Goal: Information Seeking & Learning: Learn about a topic

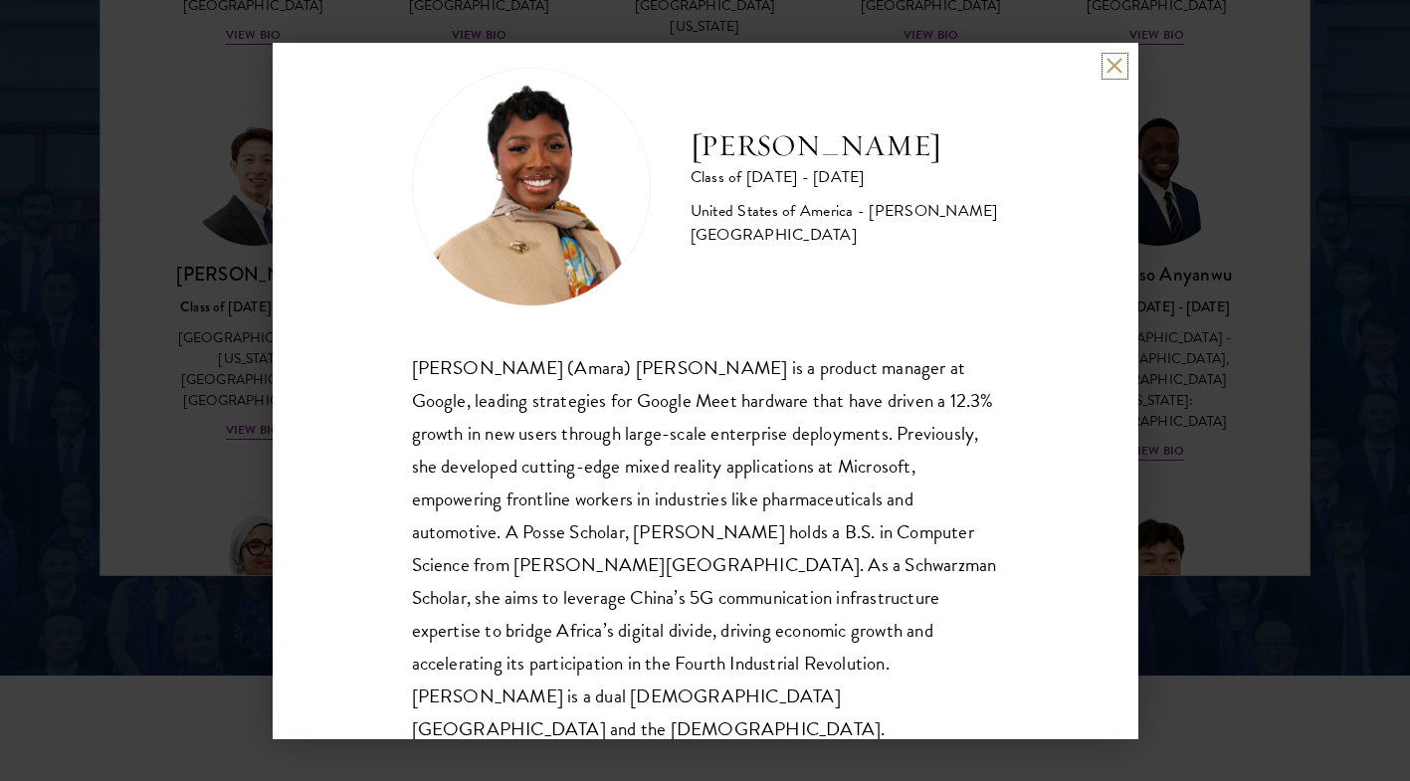
scroll to position [2634, 0]
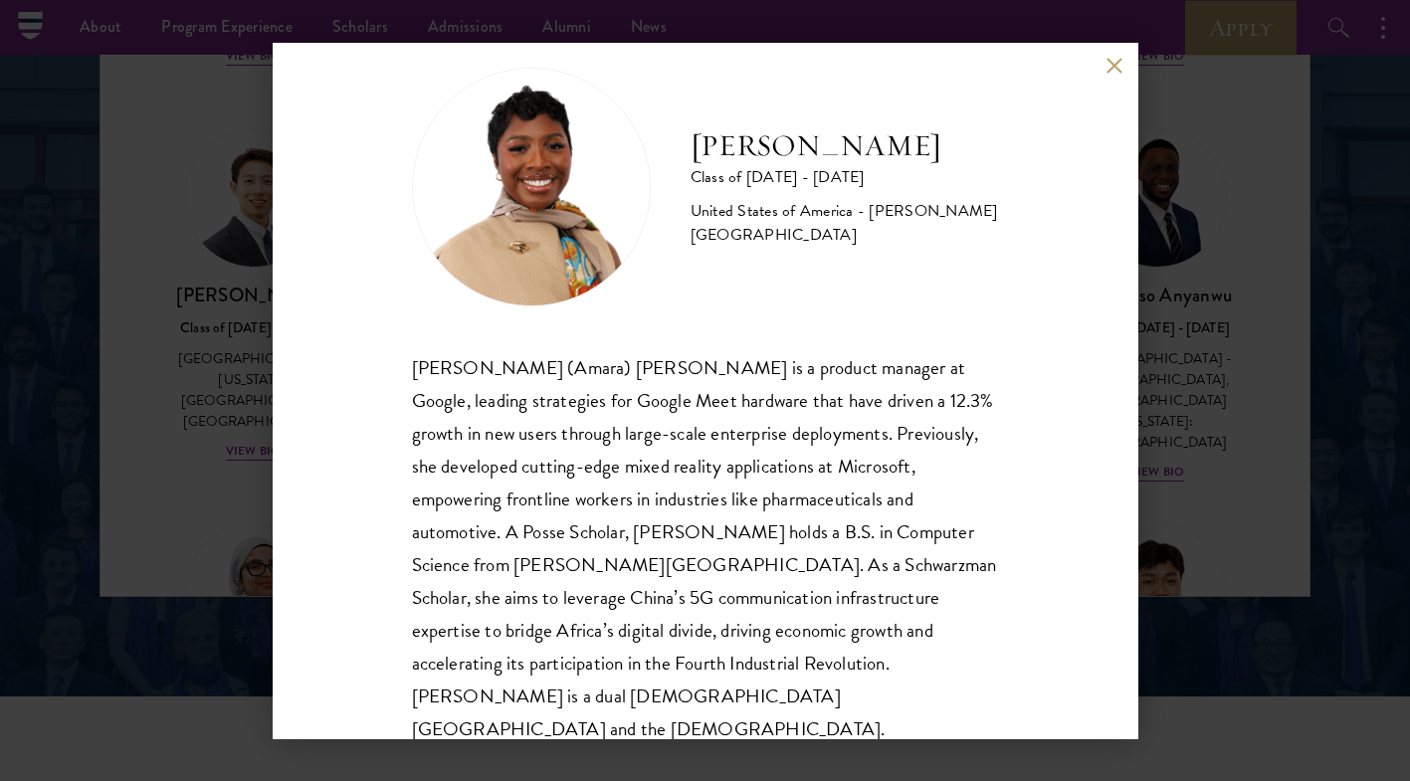
click at [1116, 78] on div "[PERSON_NAME] Class of [DATE] - [DATE] [GEOGRAPHIC_DATA] - [PERSON_NAME][GEOGRA…" at bounding box center [706, 391] width 866 height 697
click at [1117, 63] on button at bounding box center [1115, 66] width 17 height 17
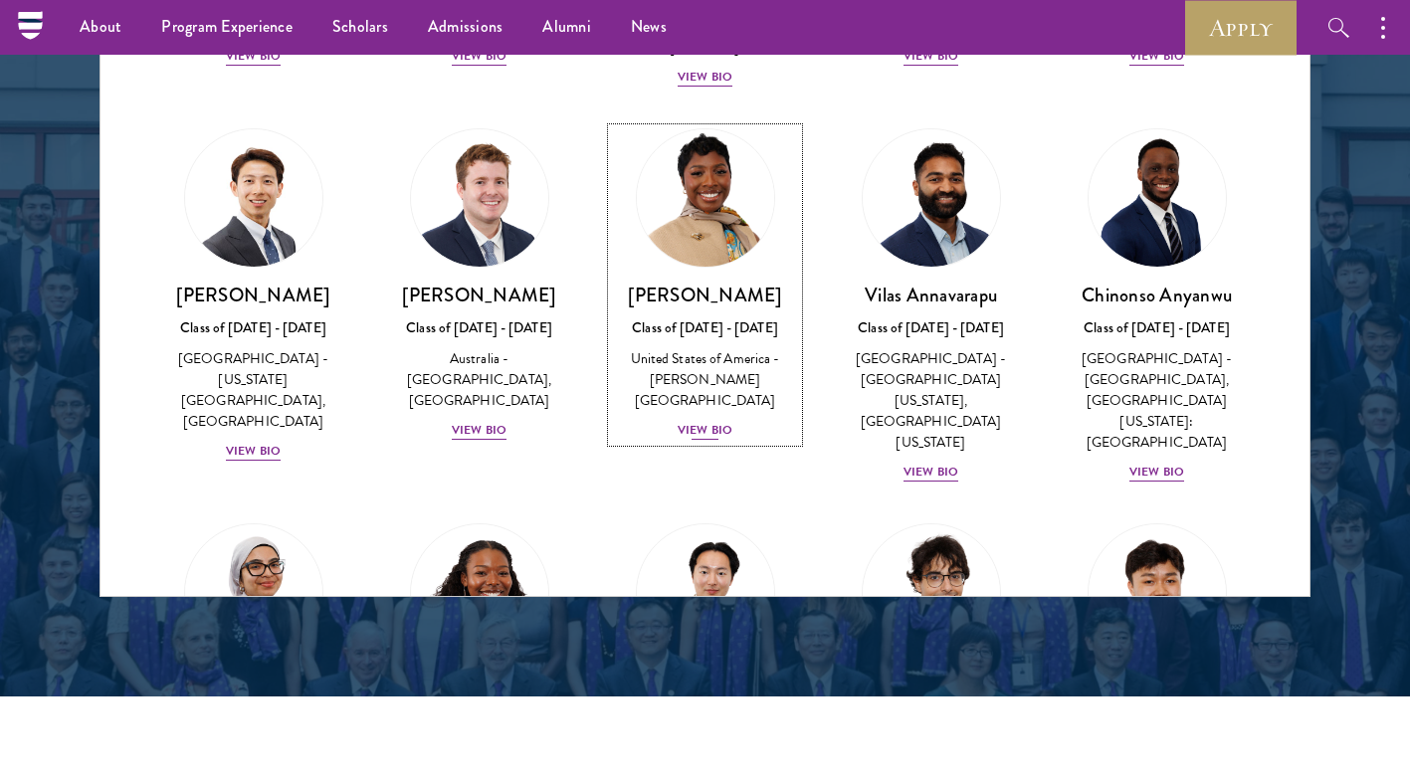
click at [689, 421] on div "View Bio" at bounding box center [705, 430] width 55 height 19
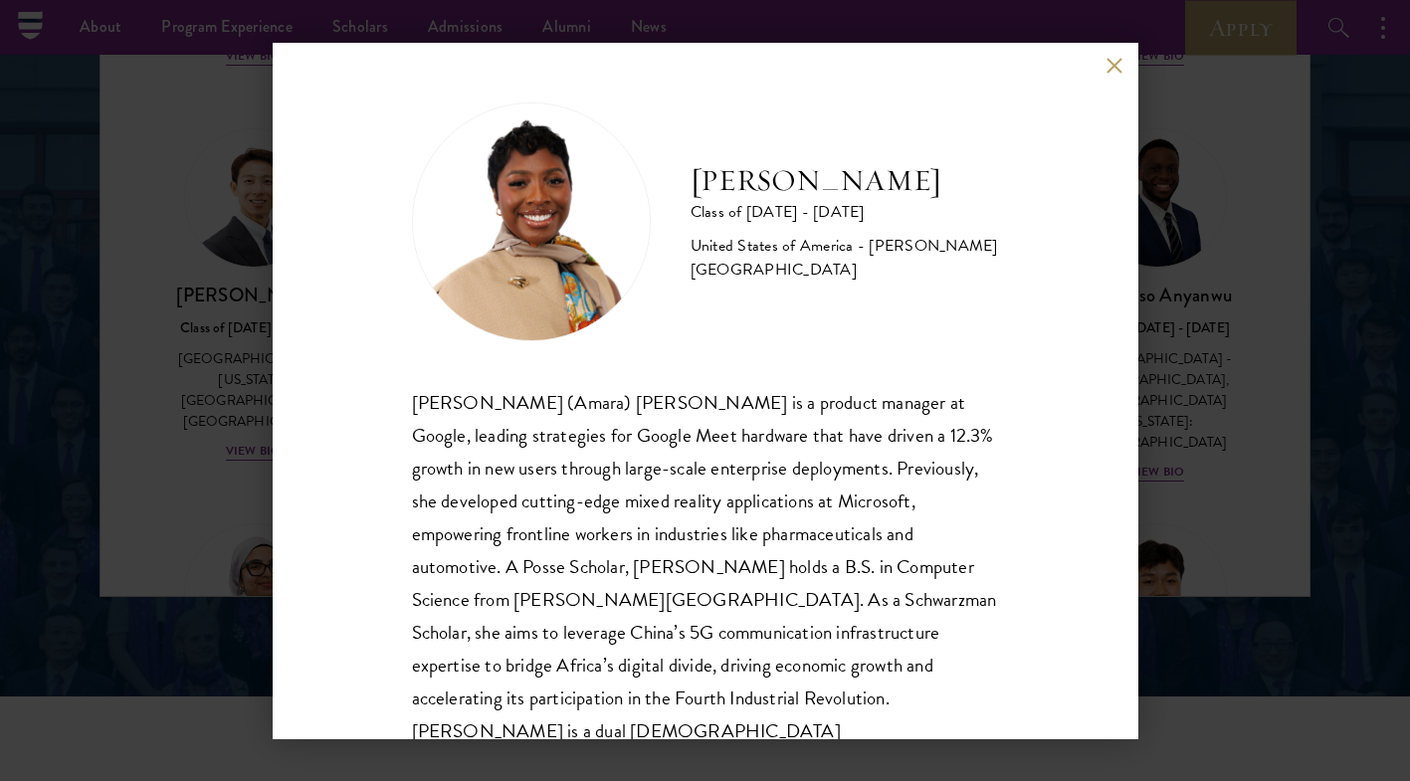
click at [1339, 539] on div "[PERSON_NAME] Class of [DATE] - [DATE] [GEOGRAPHIC_DATA] - [PERSON_NAME][GEOGRA…" at bounding box center [705, 390] width 1410 height 781
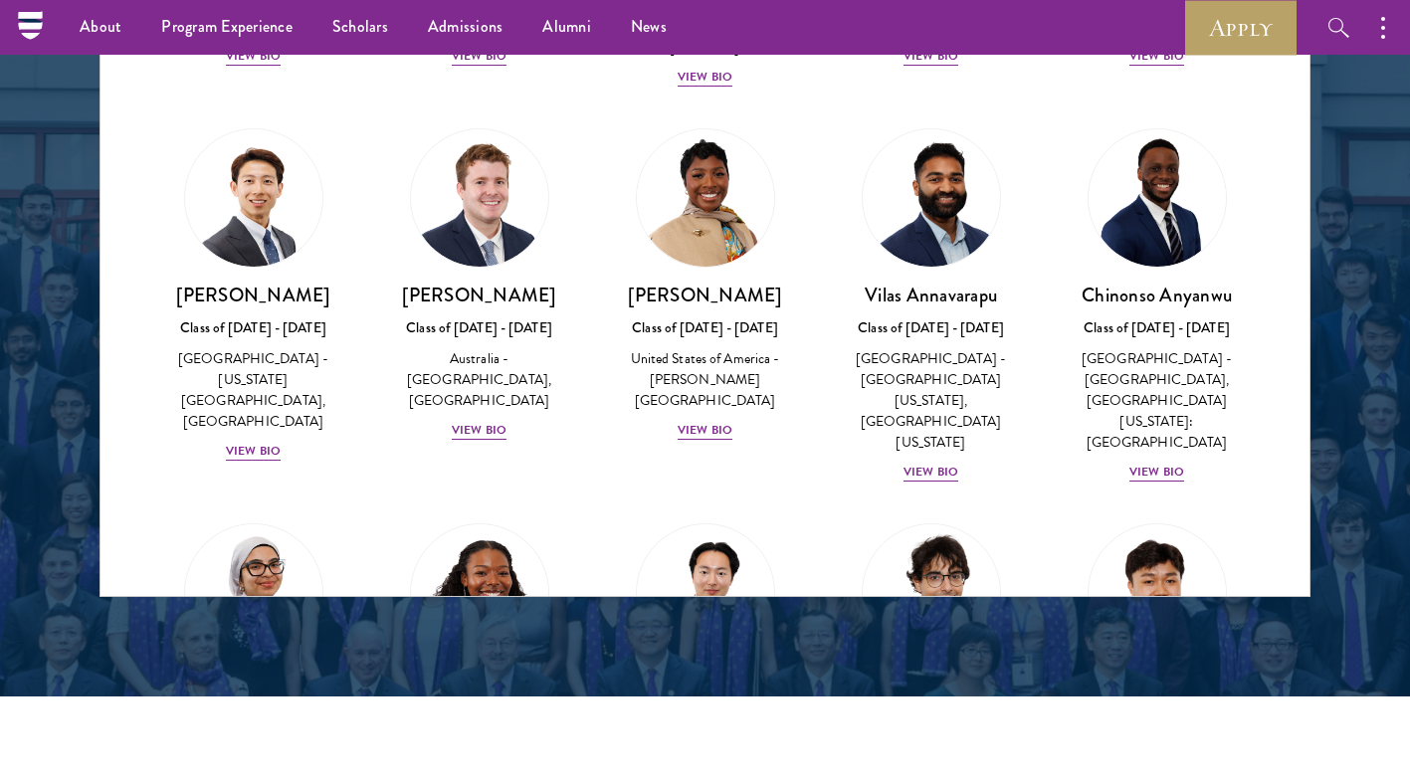
scroll to position [3214, 0]
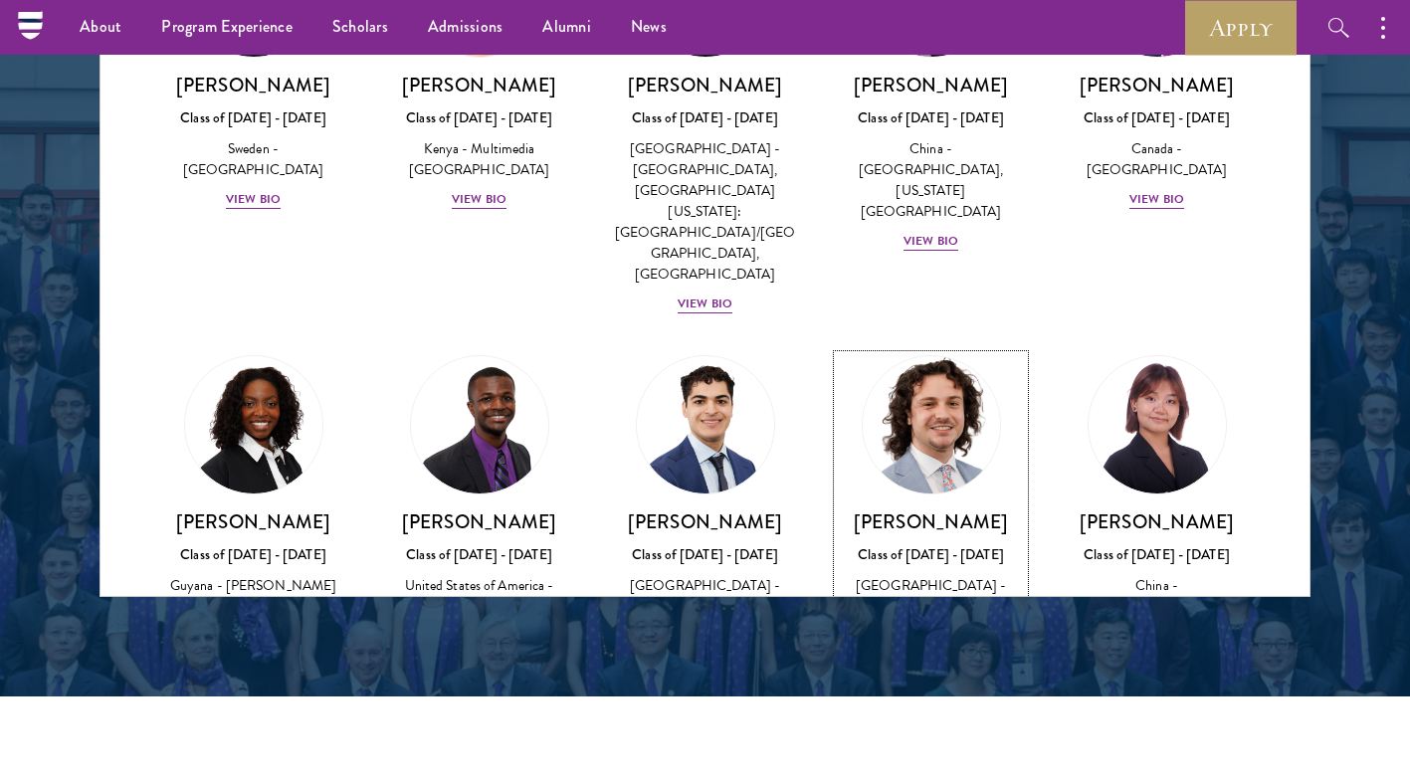
click at [929, 648] on div "View Bio" at bounding box center [931, 657] width 55 height 19
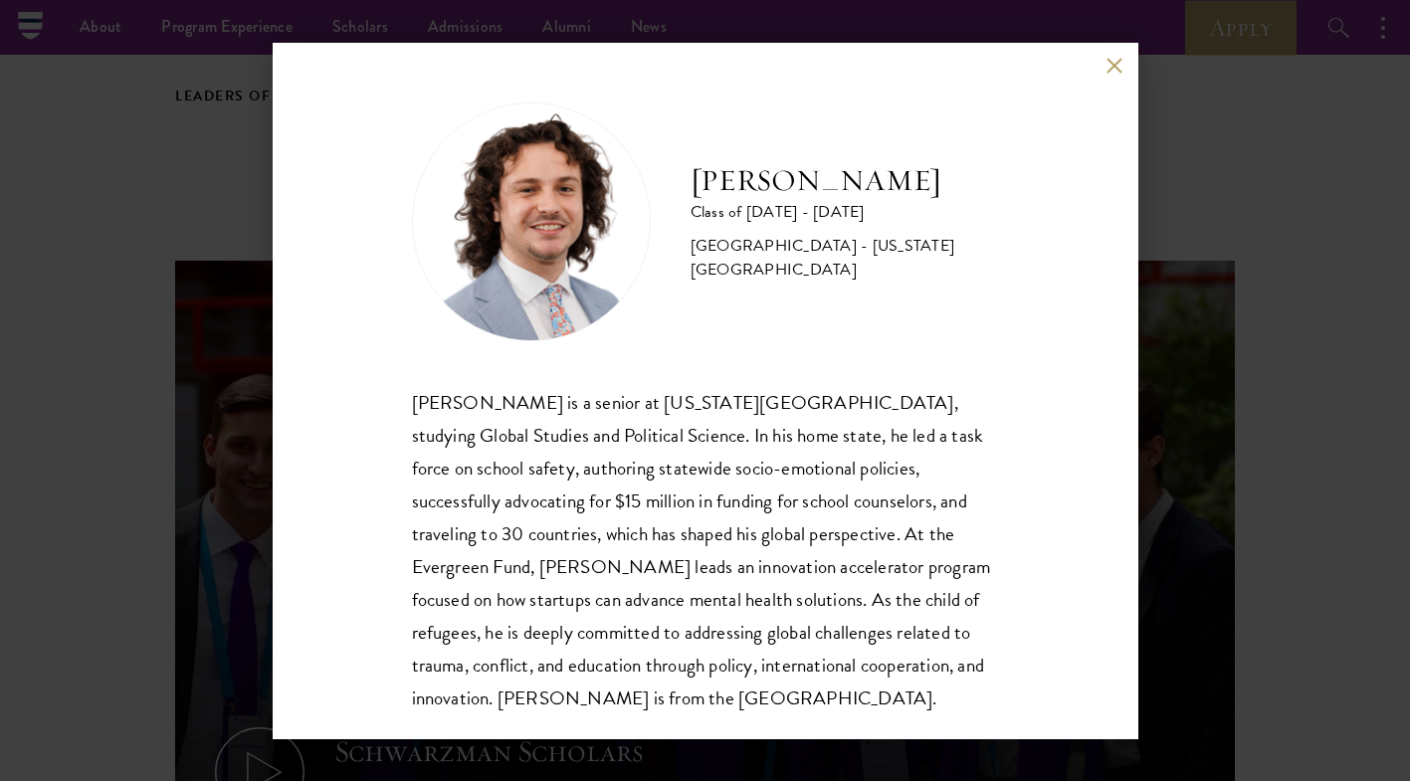
scroll to position [645, 0]
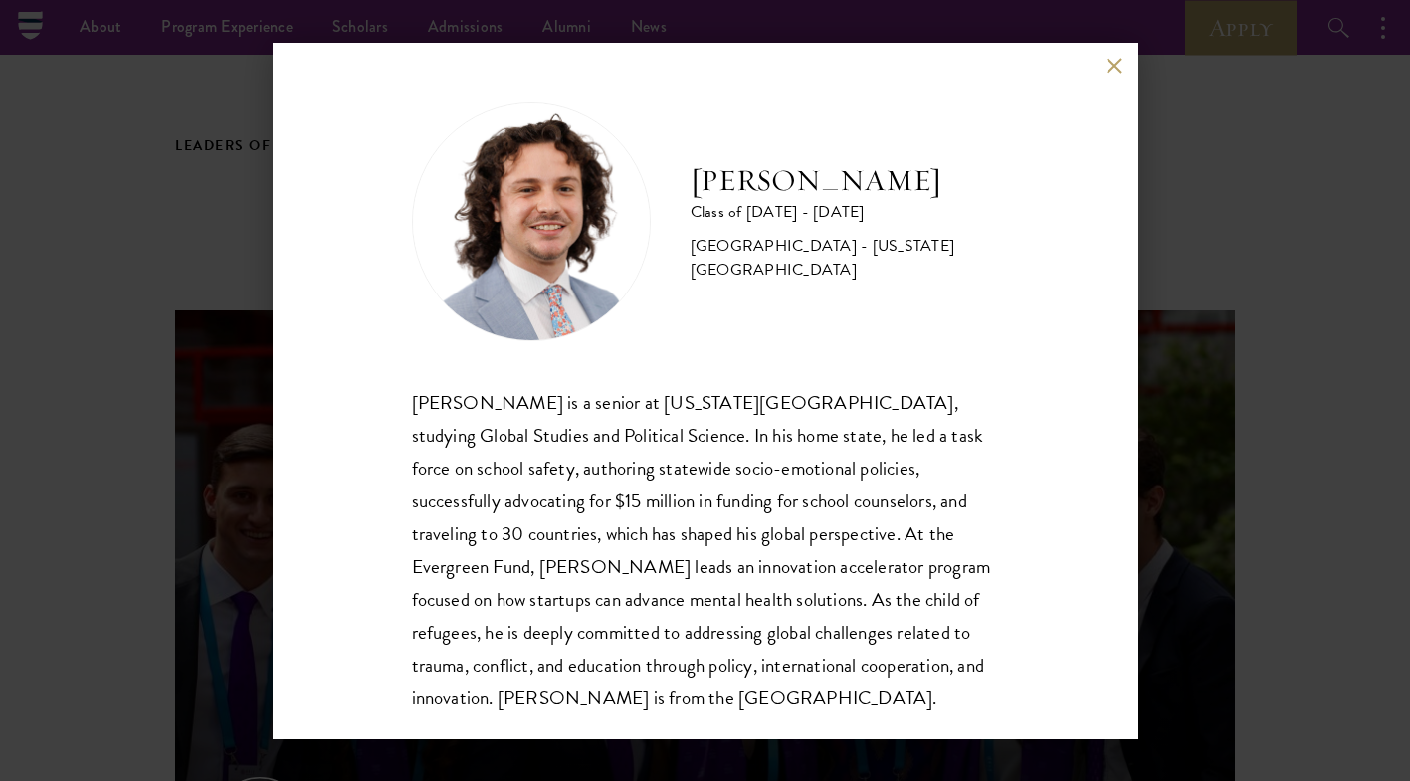
click at [1364, 481] on div "[PERSON_NAME] Class of [DATE] - [DATE] [GEOGRAPHIC_DATA] - [US_STATE][GEOGRAPHI…" at bounding box center [705, 390] width 1410 height 781
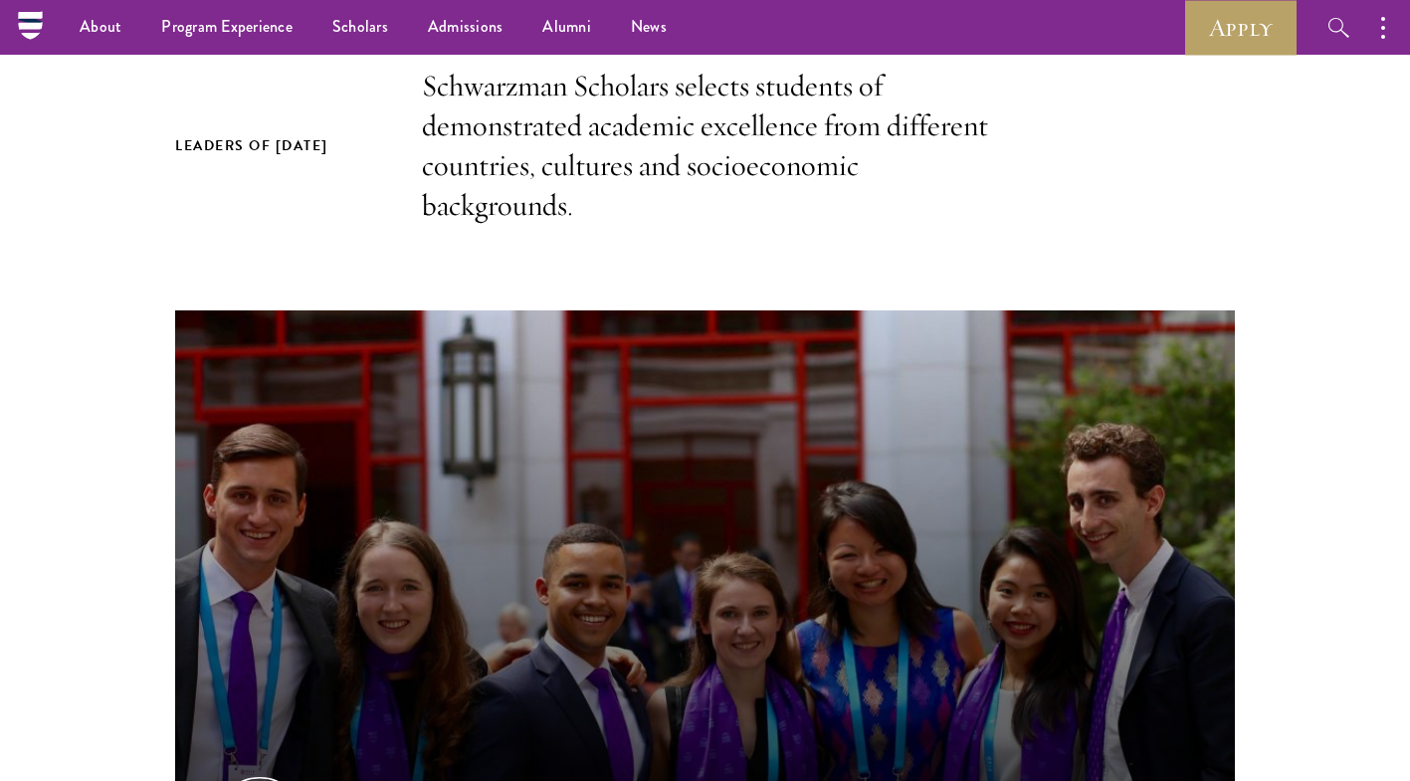
scroll to position [2542, 0]
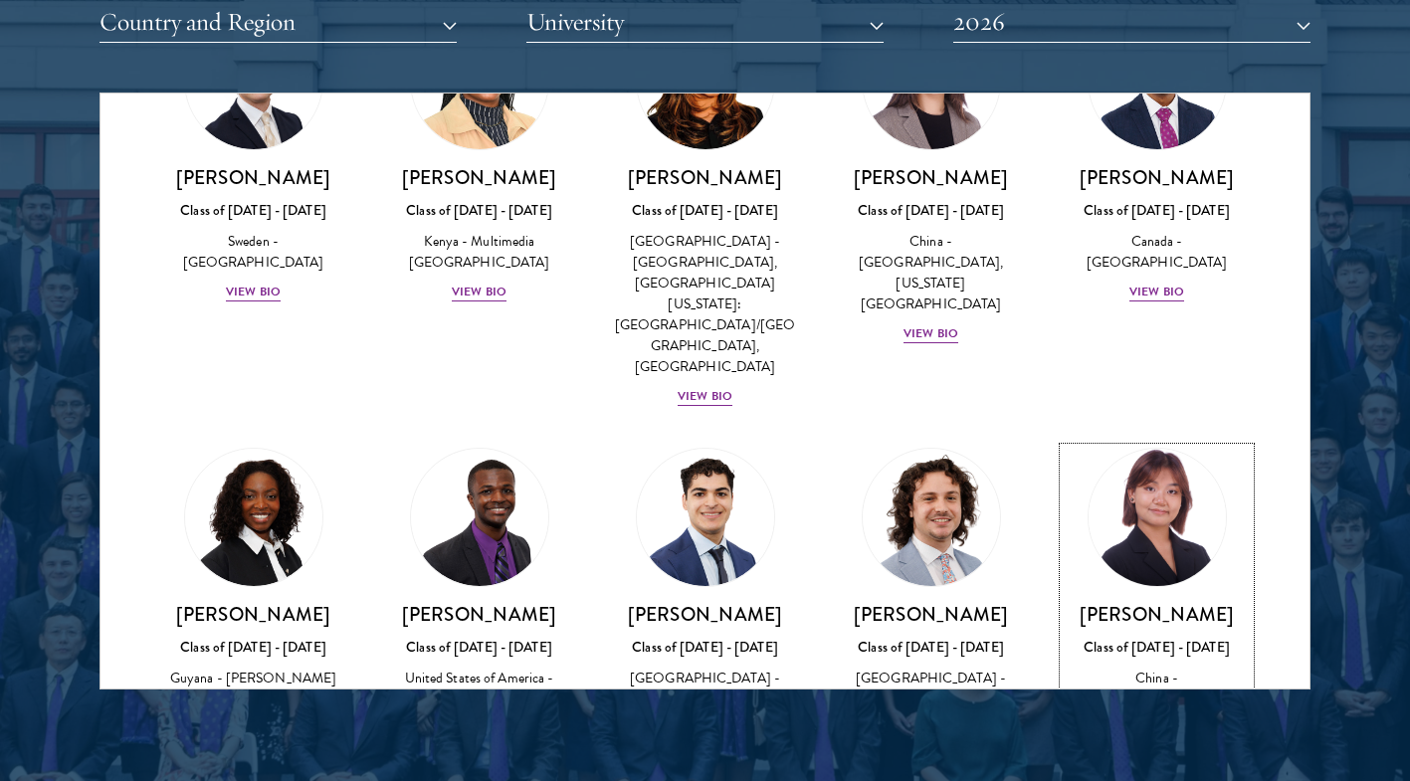
click at [1144, 720] on div "View Bio" at bounding box center [1157, 729] width 55 height 19
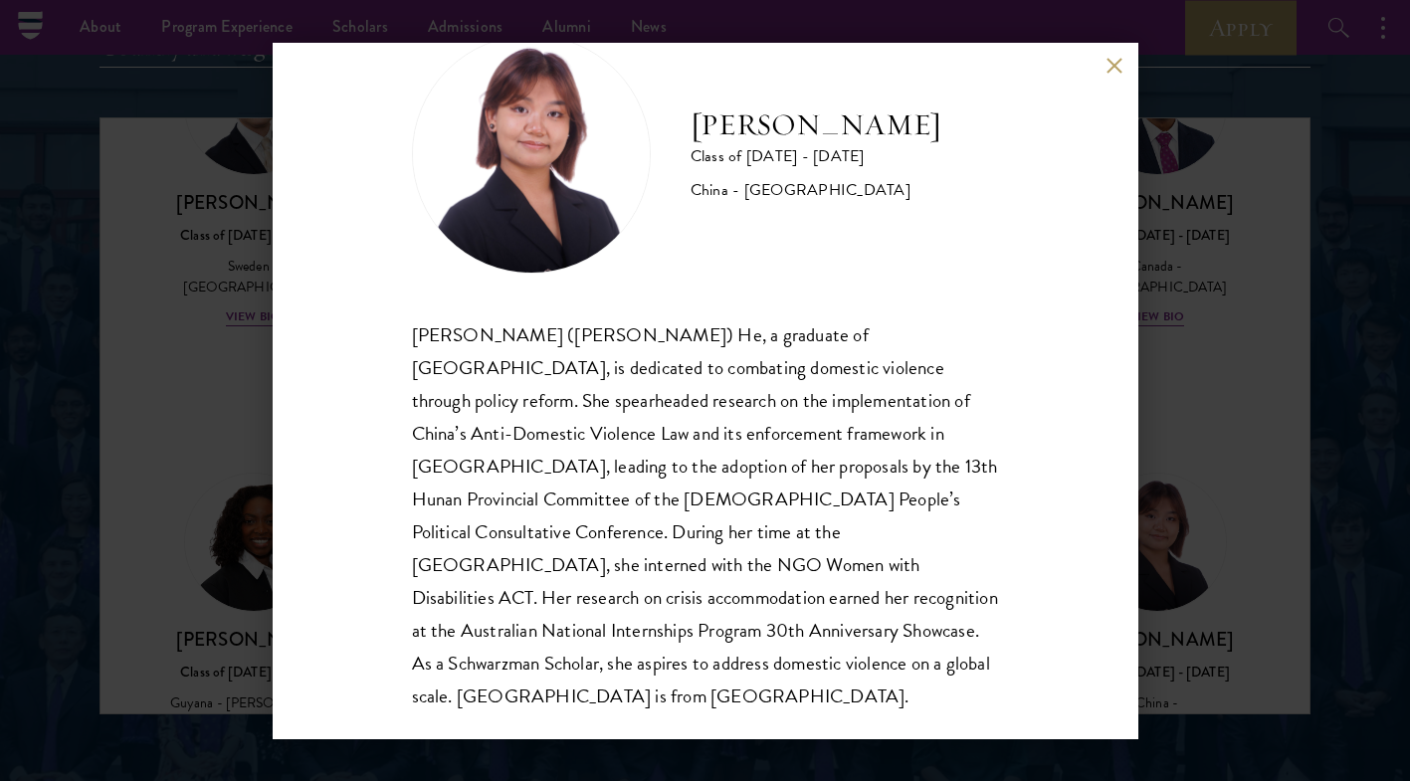
scroll to position [68, 0]
click at [1366, 555] on div "[PERSON_NAME] Class of [DATE] - [DATE] [GEOGRAPHIC_DATA] - [GEOGRAPHIC_DATA] [P…" at bounding box center [705, 390] width 1410 height 781
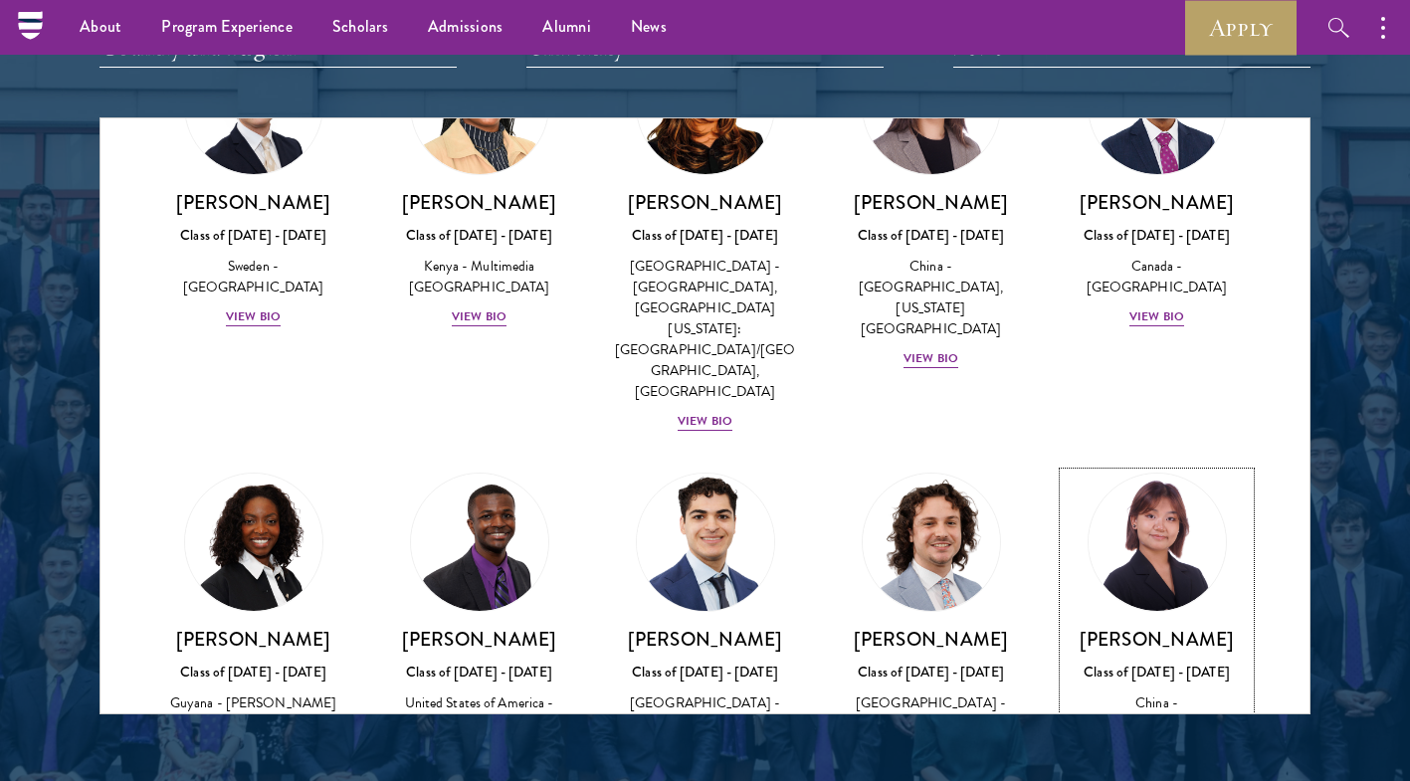
scroll to position [3214, 0]
click at [236, 627] on div "[PERSON_NAME] Class of [DATE] - [DATE] [GEOGRAPHIC_DATA] - [PERSON_NAME][GEOGRA…" at bounding box center [253, 696] width 186 height 138
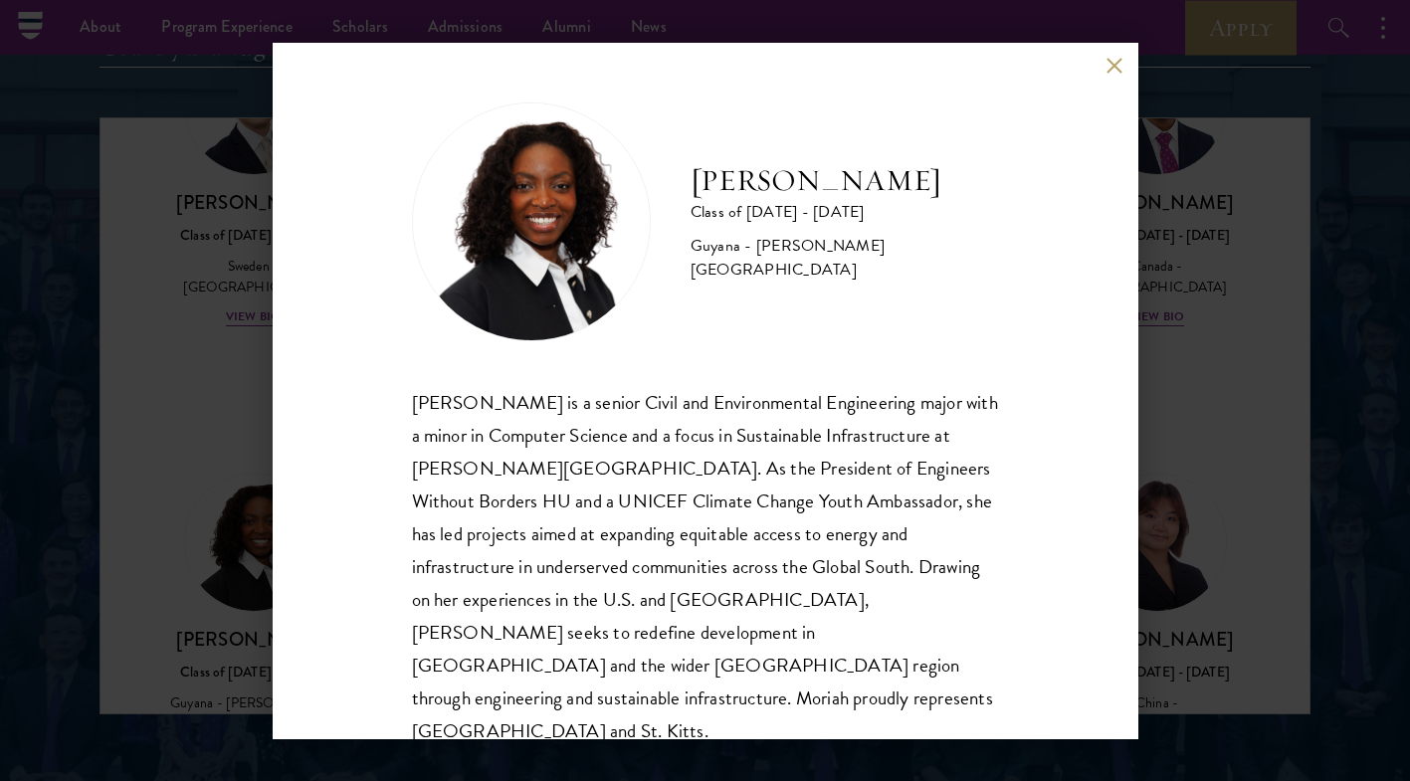
click at [1298, 333] on div "[PERSON_NAME] Class of [DATE] - [DATE] [GEOGRAPHIC_DATA] - [PERSON_NAME][GEOGRA…" at bounding box center [705, 390] width 1410 height 781
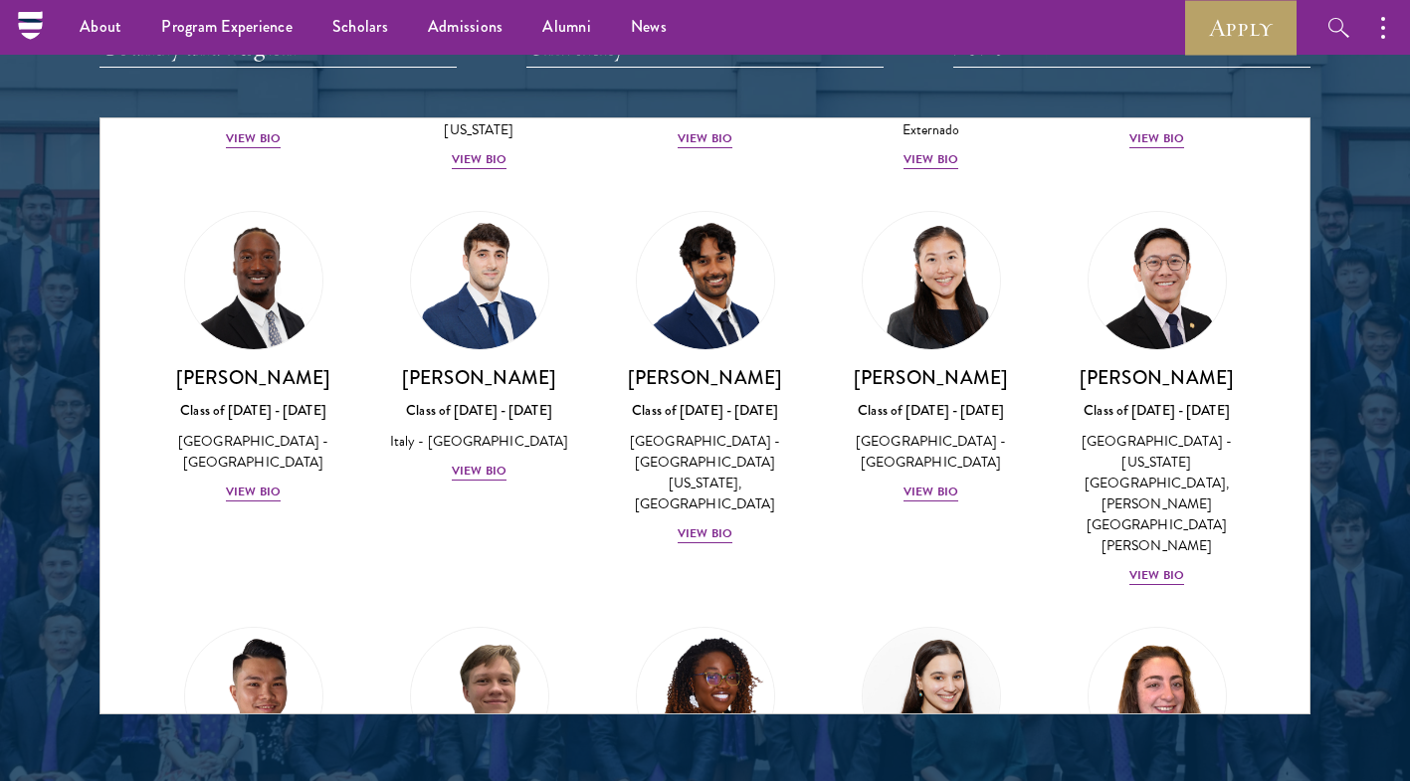
scroll to position [7410, 0]
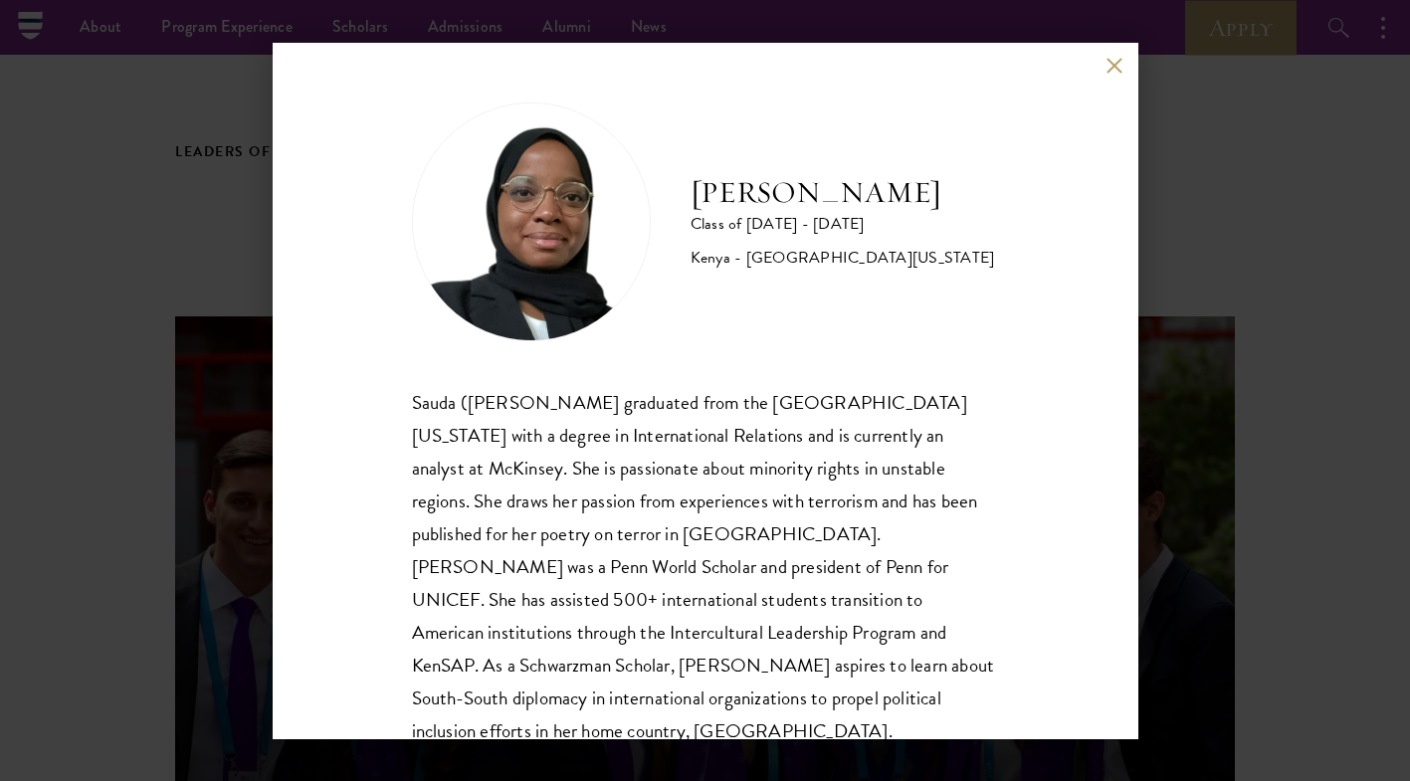
scroll to position [35, 0]
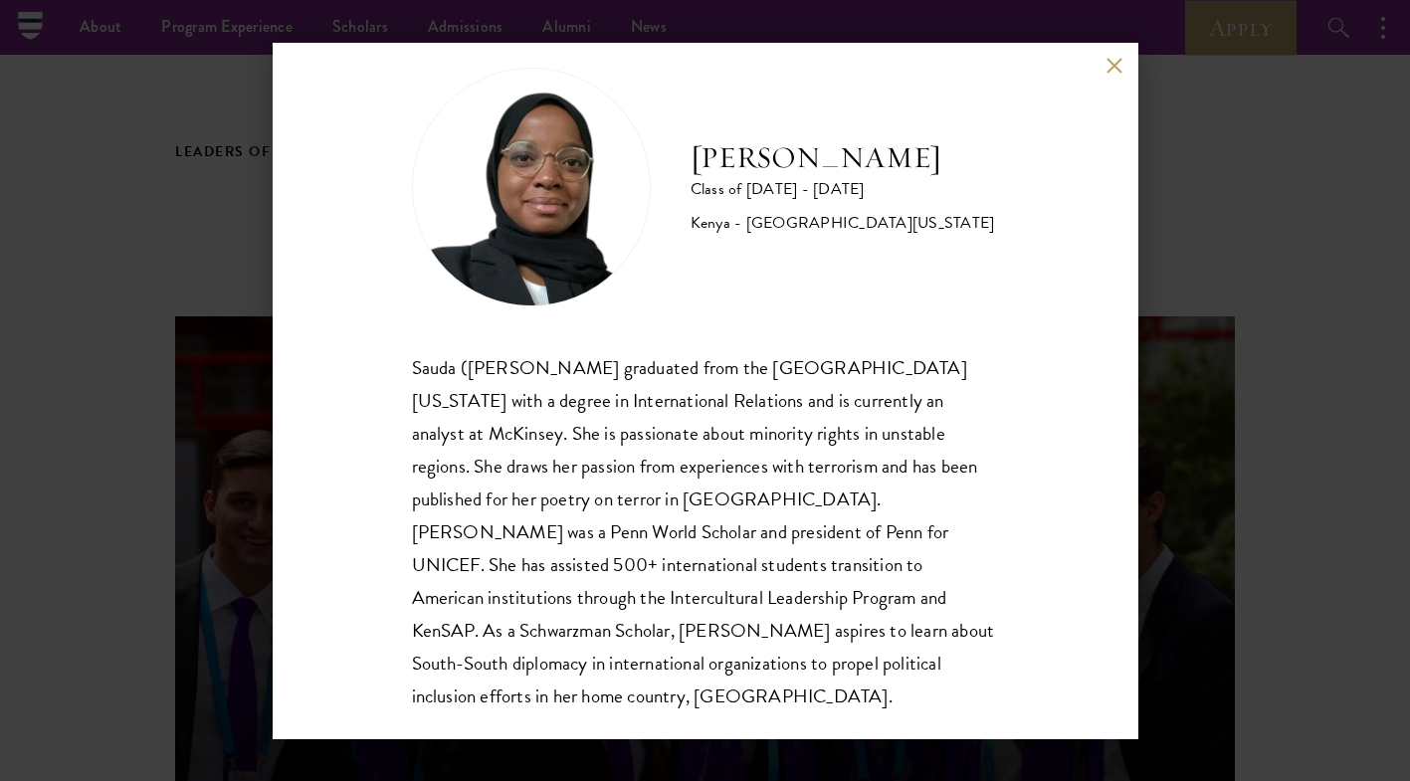
click at [1390, 568] on div "[PERSON_NAME] Class of [DATE] - [DATE] [GEOGRAPHIC_DATA] - [GEOGRAPHIC_DATA][US…" at bounding box center [705, 390] width 1410 height 781
